Goal: Task Accomplishment & Management: Manage account settings

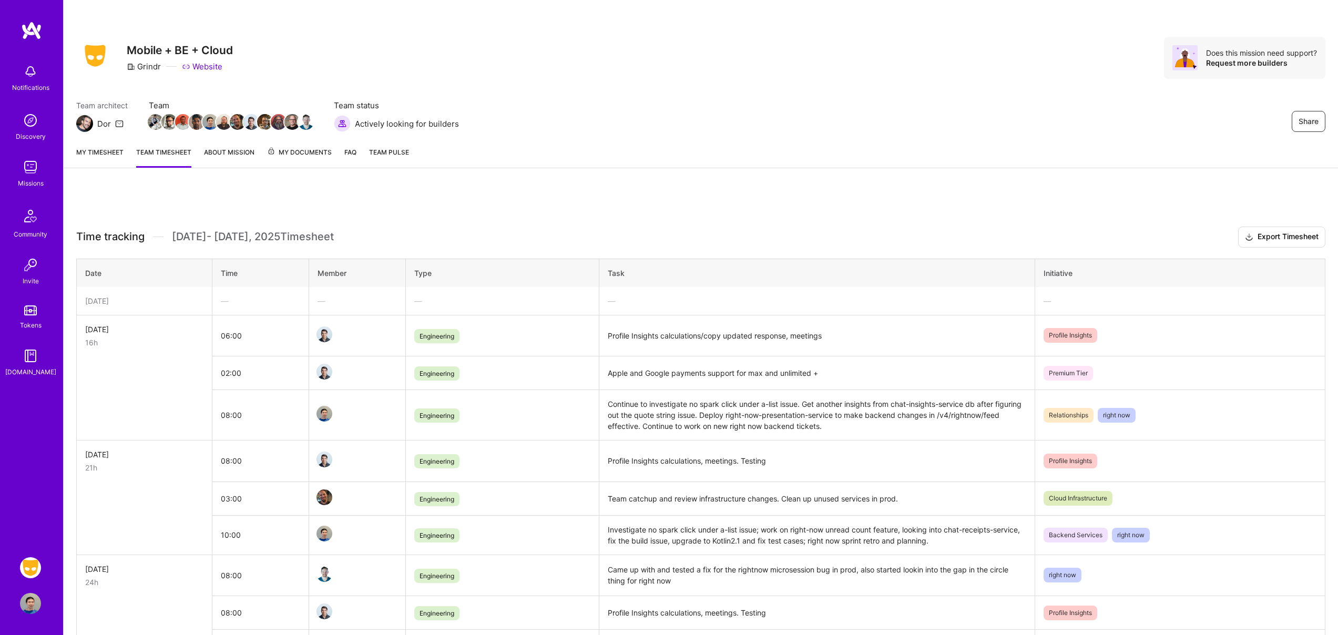
scroll to position [2, 0]
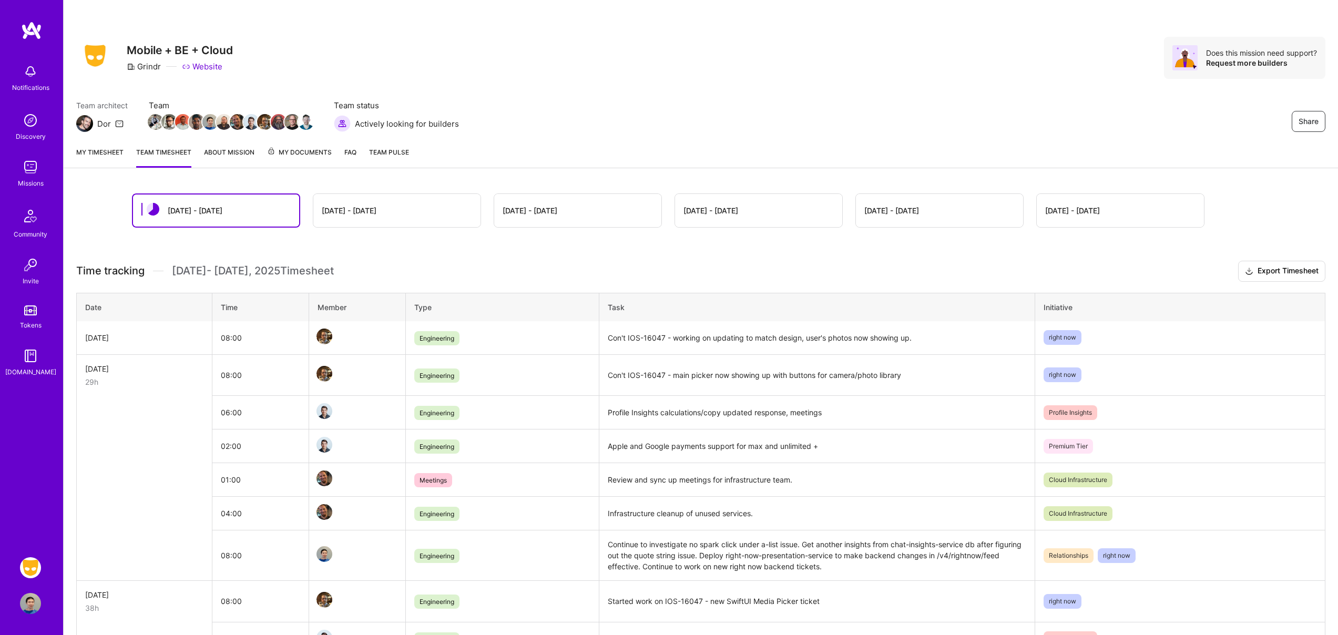
scroll to position [2, 0]
click at [109, 153] on link "My timesheet" at bounding box center [99, 155] width 47 height 21
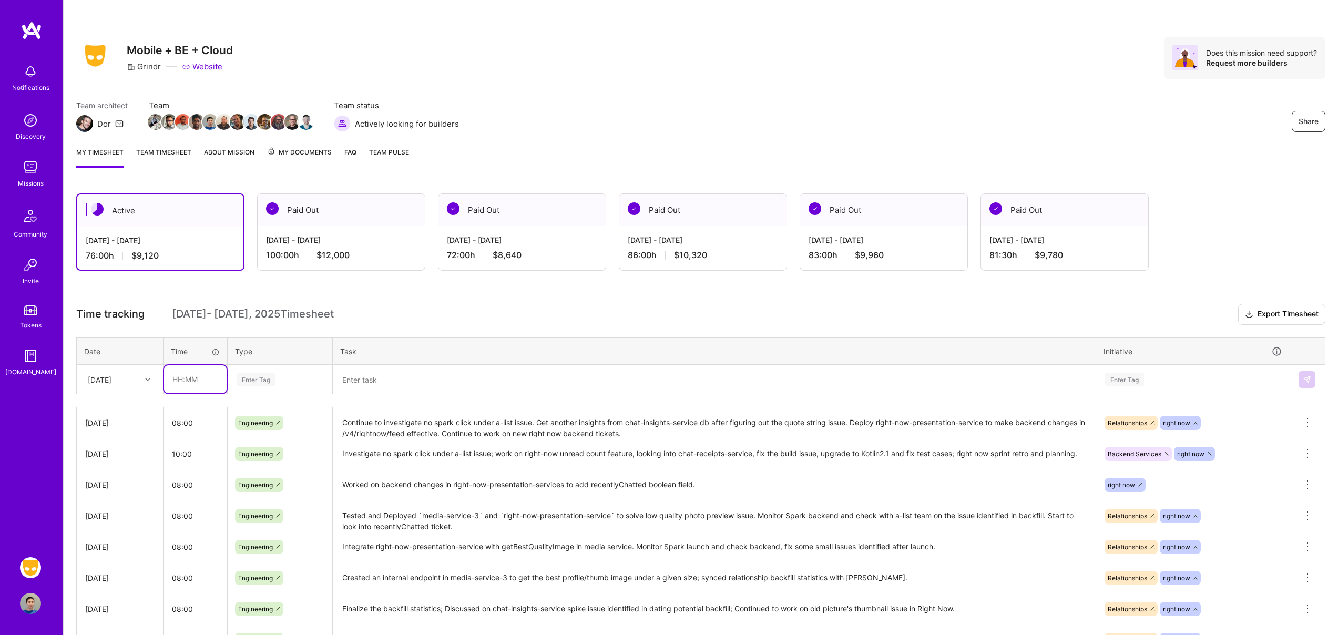
click at [195, 378] on input "text" at bounding box center [195, 379] width 63 height 28
type input "08:00"
type input "engi"
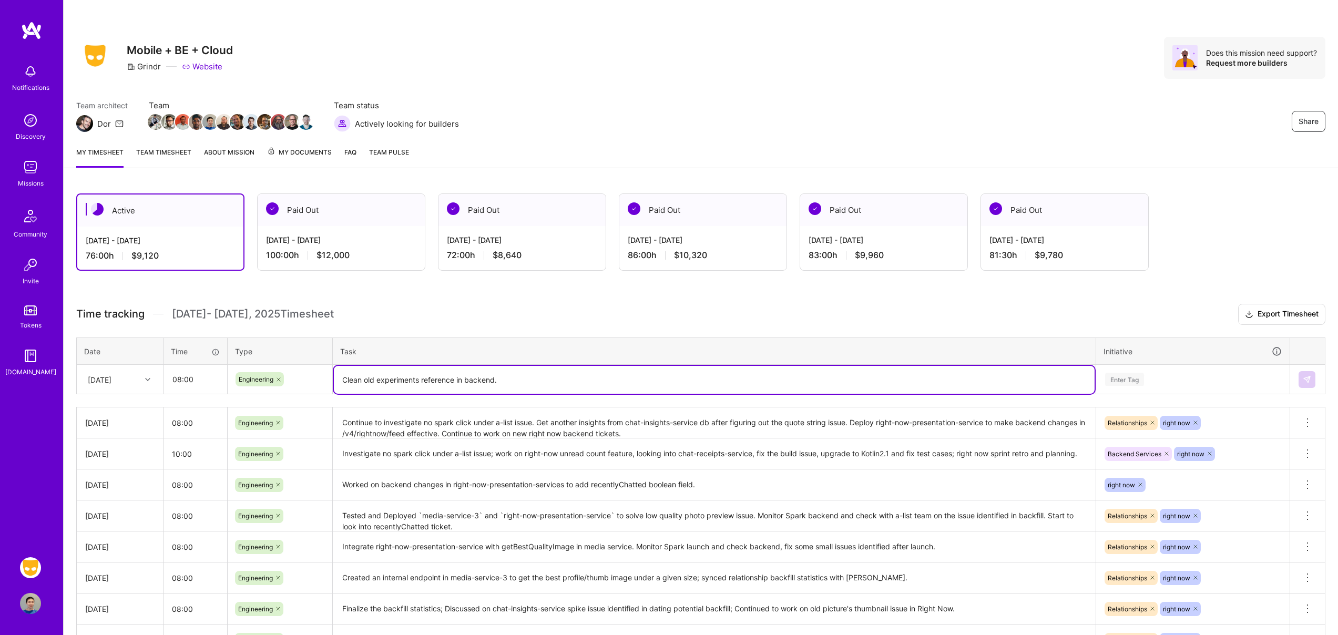
paste textarea "https://grindr.atlassian.net/browse/BKN-4111"
click at [500, 379] on textarea "Clean old experiments reference in backend. https://grindr.atlassian.net/browse…" at bounding box center [714, 380] width 761 height 28
paste textarea "https://grindr.atlassian.net/browse/BKN-4111"
type textarea "Clean old experiments reference in backend. completed https://grindr.atlassian.…"
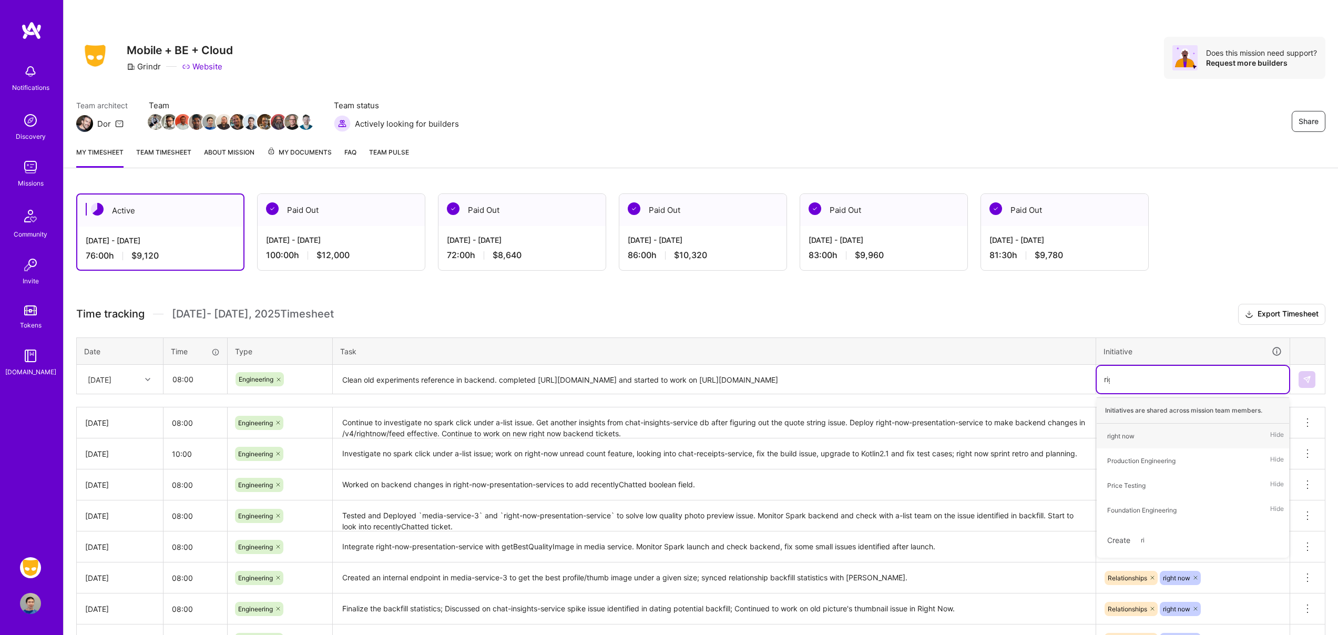
type input "right"
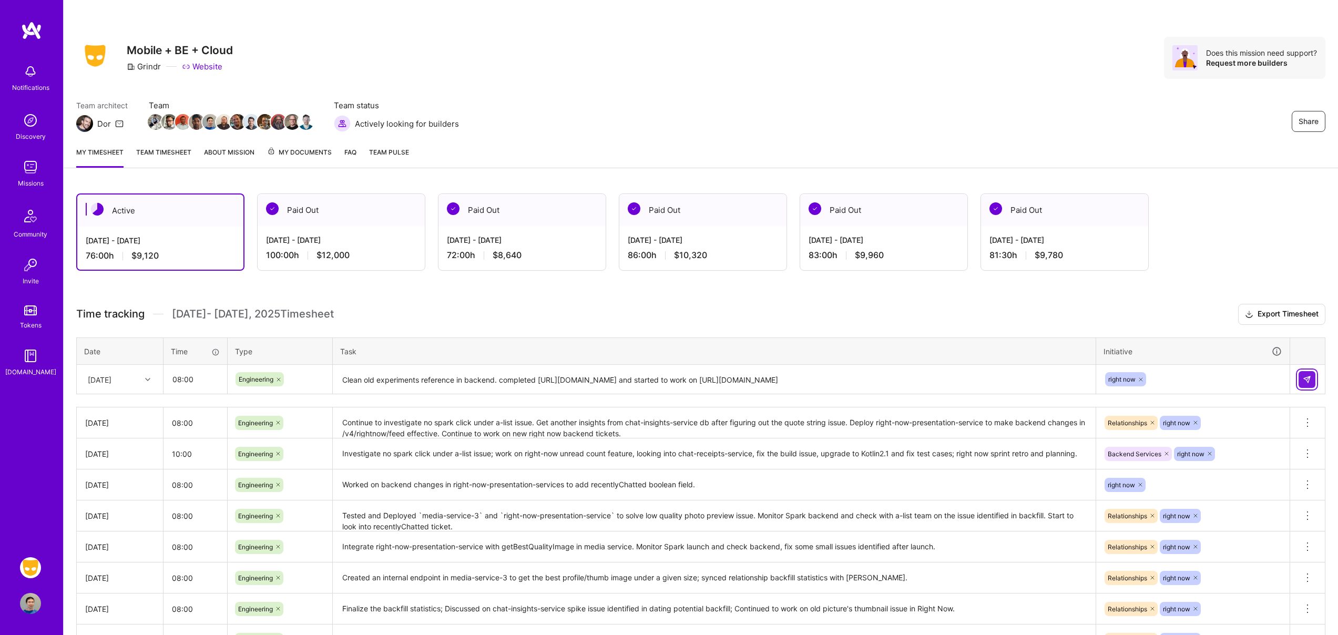
click at [1309, 379] on img at bounding box center [1307, 379] width 8 height 8
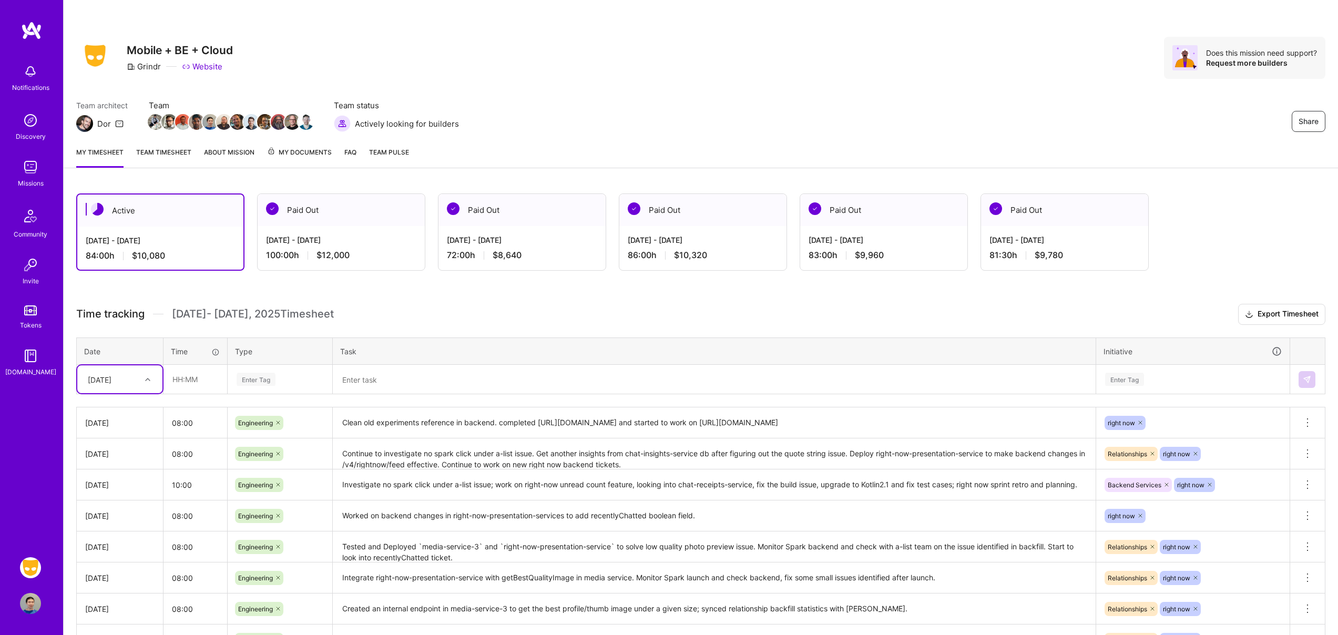
click at [178, 155] on link "Team timesheet" at bounding box center [163, 157] width 55 height 21
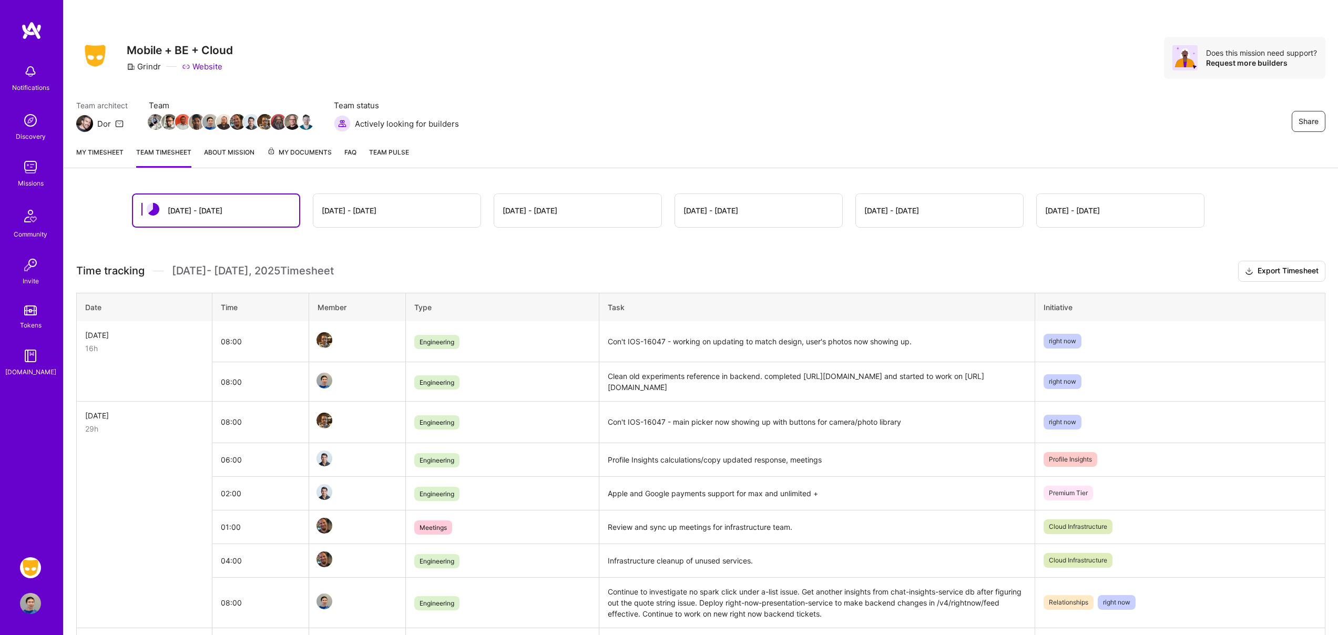
click at [114, 152] on link "My timesheet" at bounding box center [99, 157] width 47 height 21
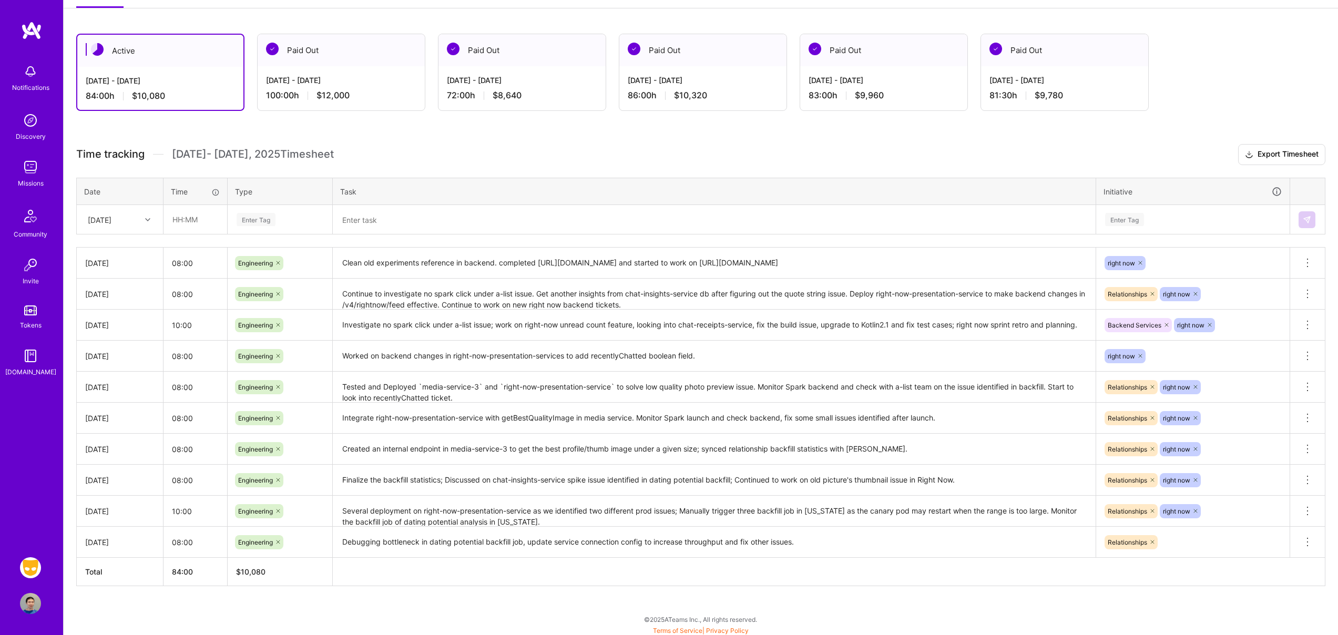
scroll to position [162, 0]
